Goal: Task Accomplishment & Management: Complete application form

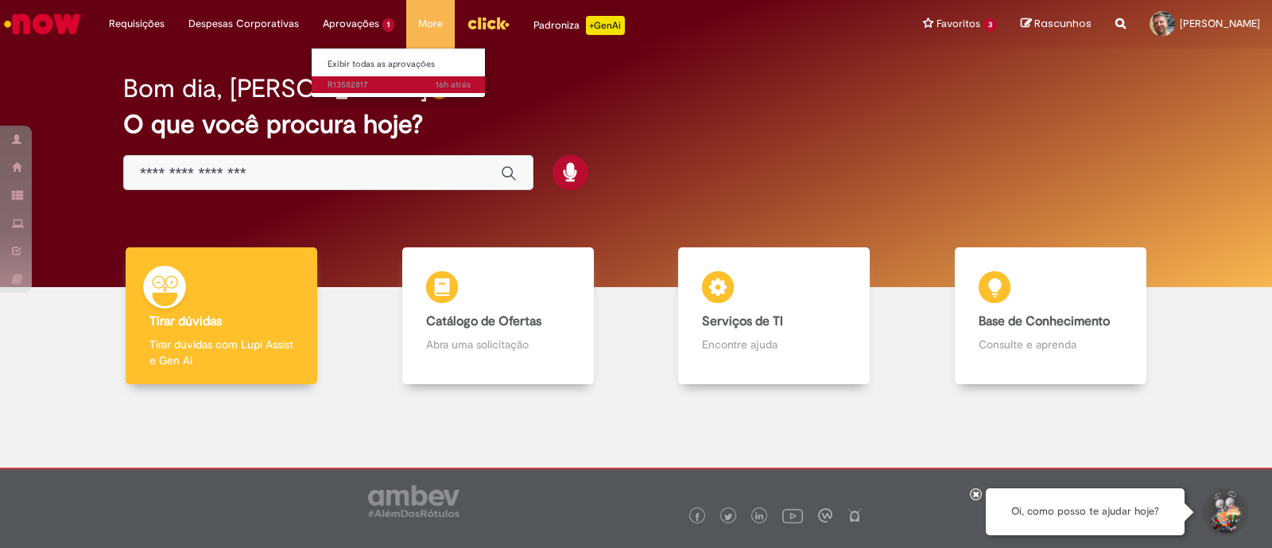
click at [349, 84] on span "16h atrás 16 horas atrás R13582817" at bounding box center [399, 85] width 143 height 13
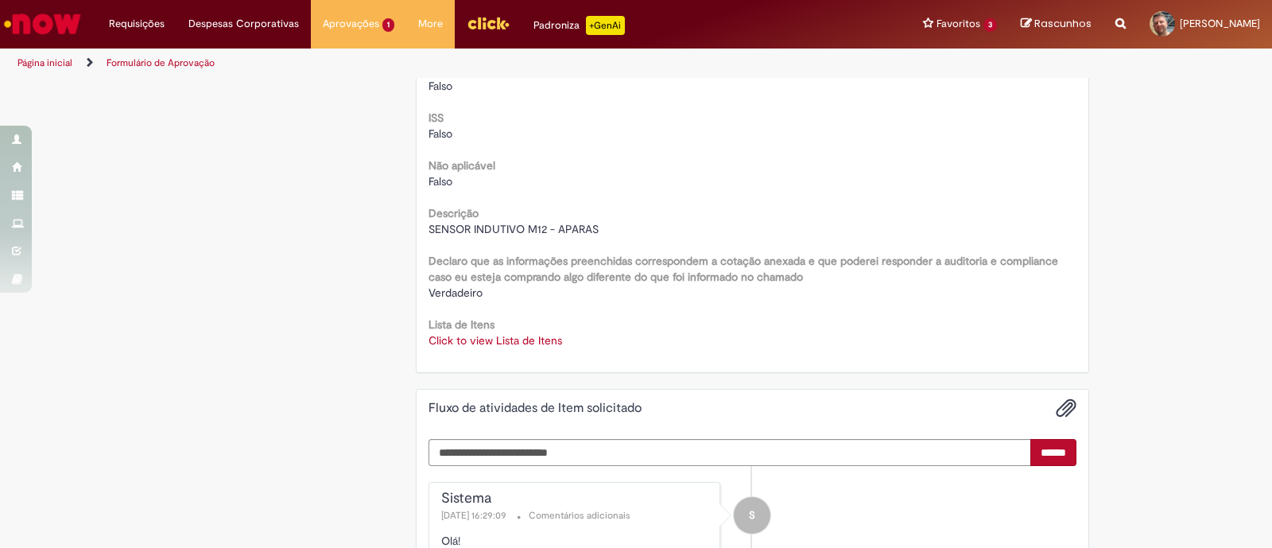
scroll to position [2087, 0]
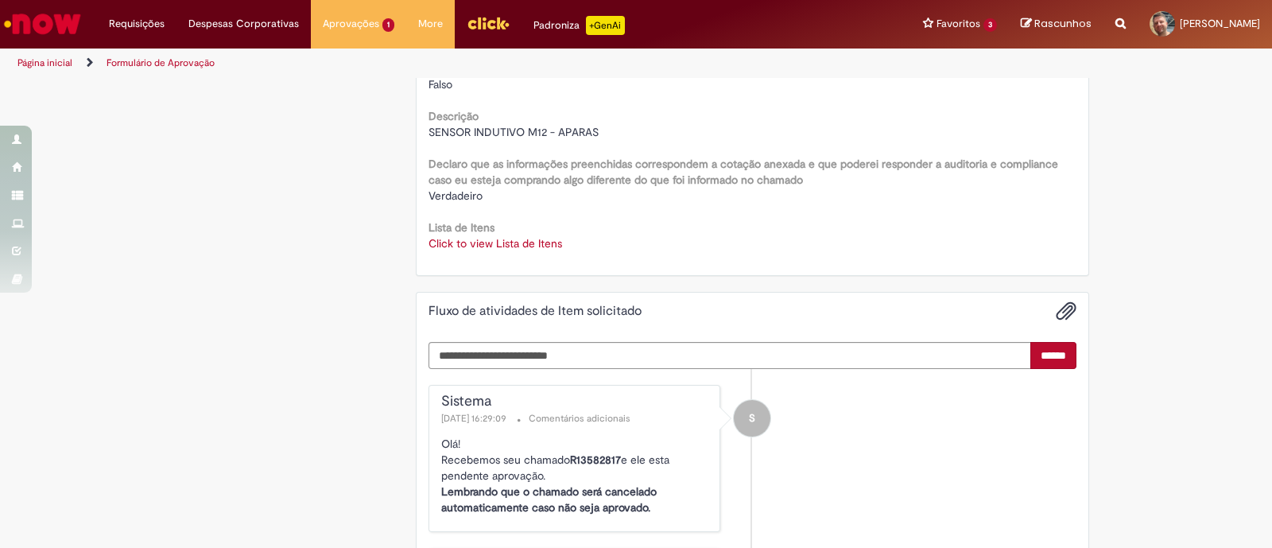
click at [512, 245] on link "Click to view Lista de Itens" at bounding box center [496, 243] width 134 height 14
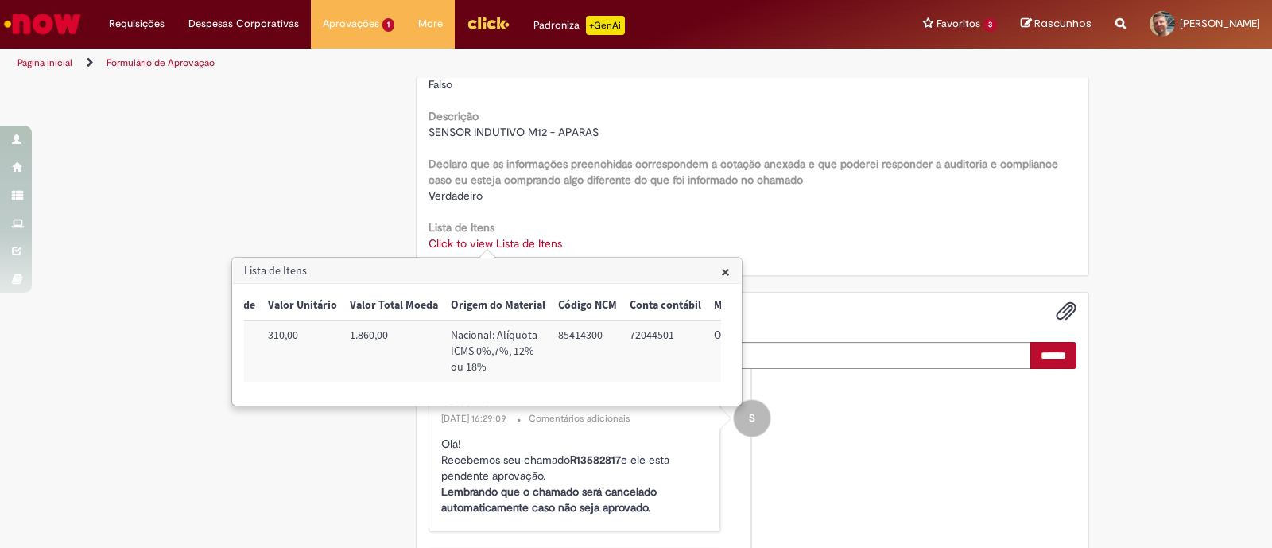
scroll to position [0, 456]
click at [727, 273] on span "×" at bounding box center [725, 271] width 9 height 21
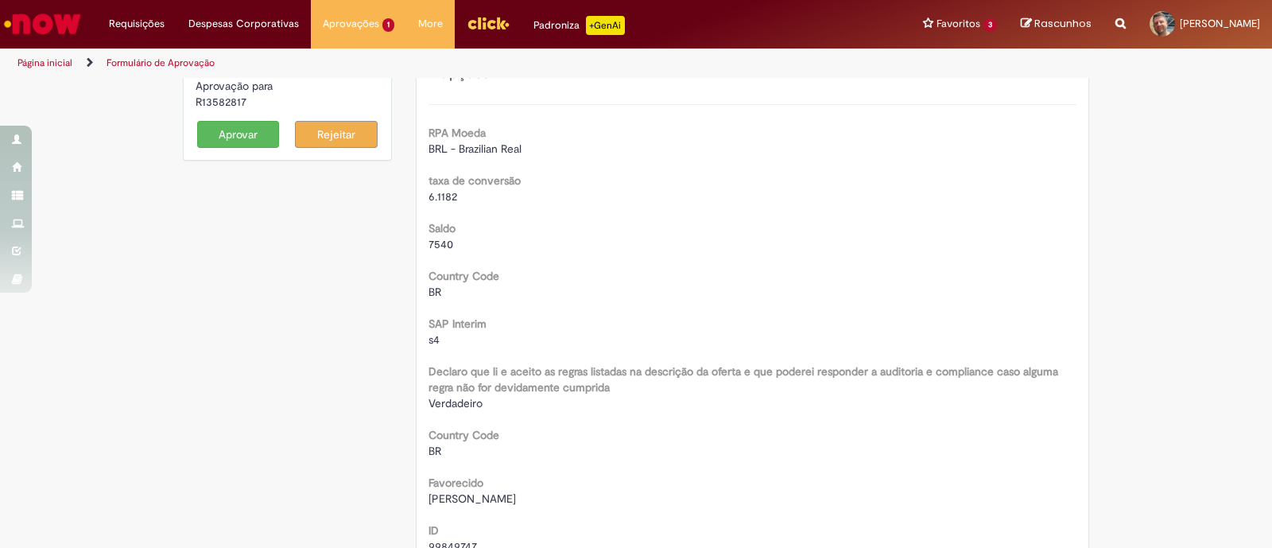
scroll to position [0, 0]
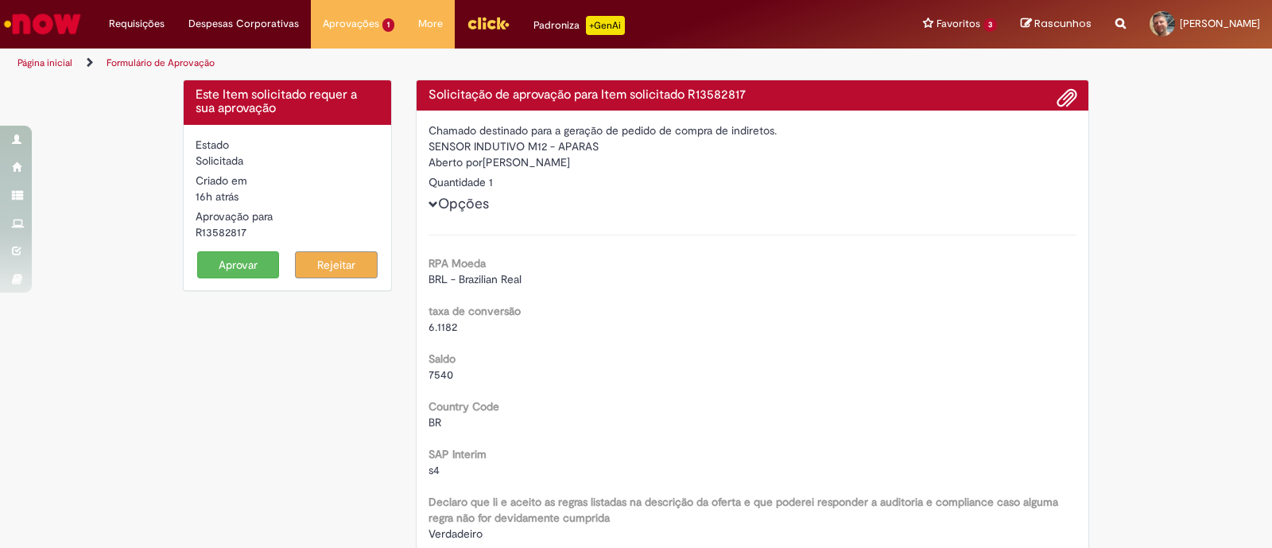
click at [245, 264] on button "Aprovar" at bounding box center [238, 264] width 83 height 27
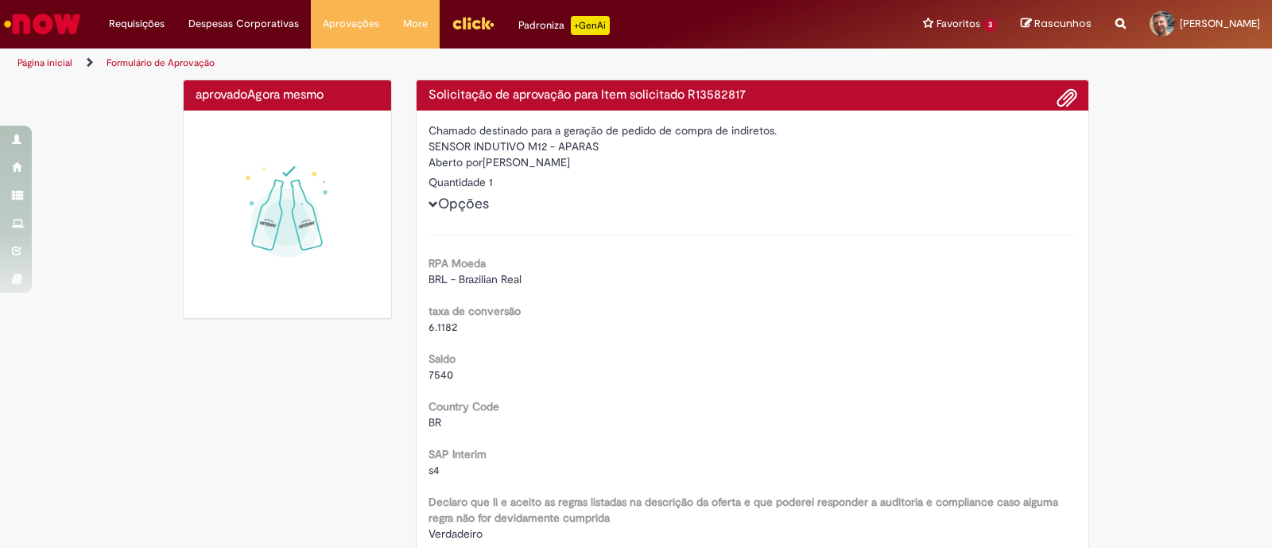
click at [456, 21] on img "Menu Cabeçalho" at bounding box center [473, 23] width 43 height 24
click at [43, 20] on img "Ir para a Homepage" at bounding box center [43, 24] width 82 height 32
